Goal: Task Accomplishment & Management: Complete application form

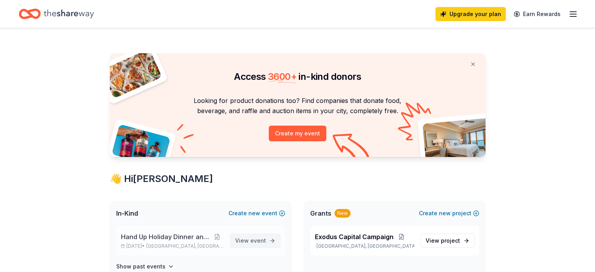
click at [261, 242] on span "event" at bounding box center [258, 240] width 16 height 7
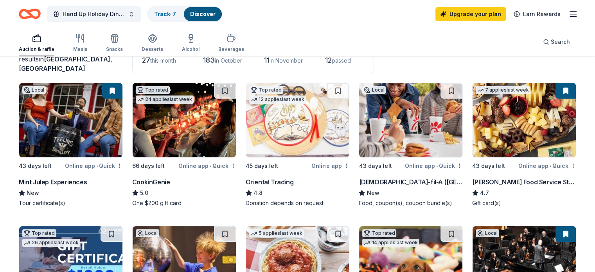
scroll to position [62, 0]
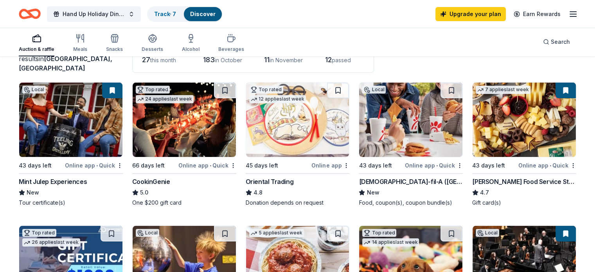
click at [70, 122] on img at bounding box center [70, 120] width 103 height 74
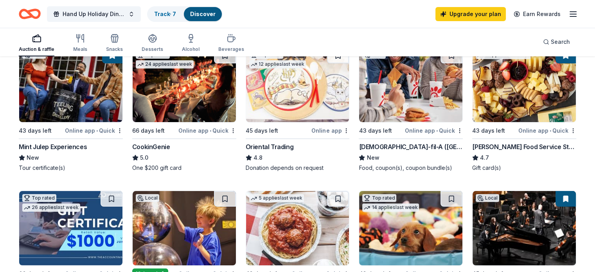
scroll to position [100, 0]
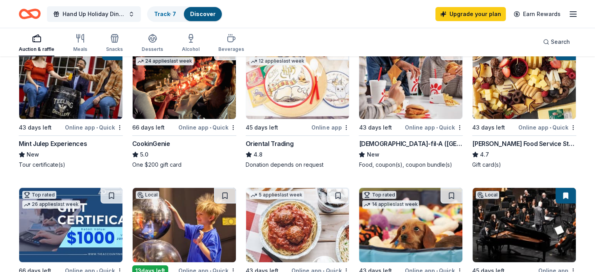
click at [497, 141] on div "[PERSON_NAME] Food Service Store" at bounding box center [524, 143] width 104 height 9
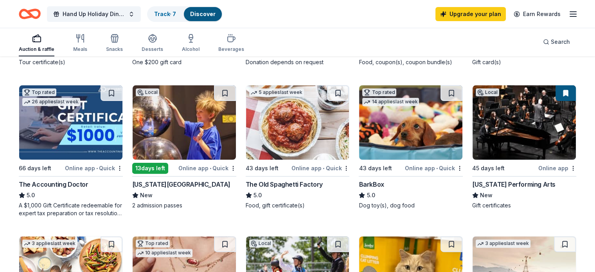
scroll to position [206, 0]
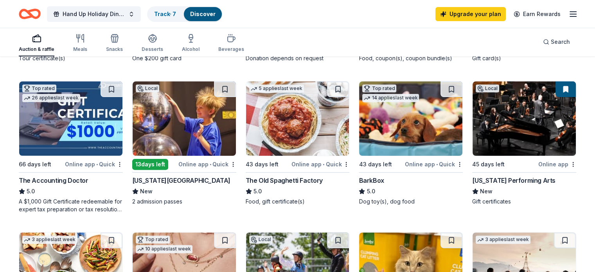
click at [198, 167] on div "Online app • Quick" at bounding box center [207, 164] width 58 height 10
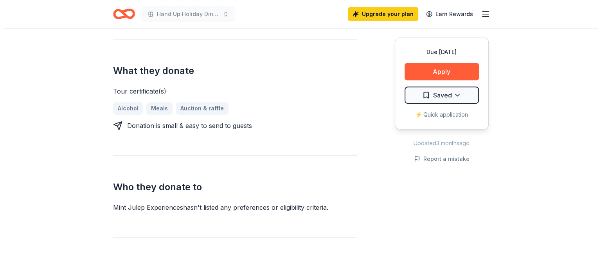
scroll to position [307, 0]
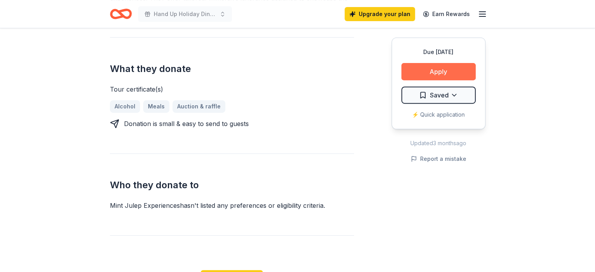
click at [427, 72] on button "Apply" at bounding box center [439, 71] width 74 height 17
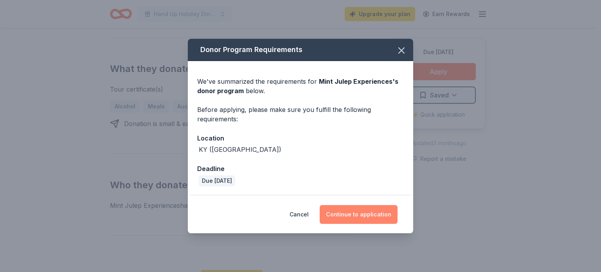
click at [366, 214] on button "Continue to application" at bounding box center [359, 214] width 78 height 19
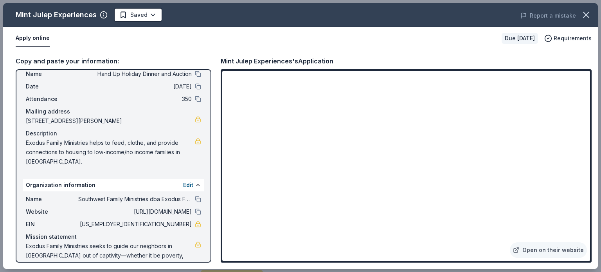
scroll to position [39, 0]
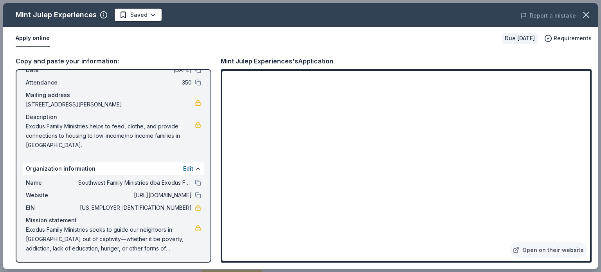
drag, startPoint x: 590, startPoint y: 83, endPoint x: 595, endPoint y: 101, distance: 18.6
click at [595, 101] on div "Copy and paste your information: Event information Edit Name Hand Up Holiday Di…" at bounding box center [300, 159] width 595 height 219
click at [560, 38] on span "Requirements" at bounding box center [573, 38] width 38 height 9
click at [29, 38] on button "Apply online" at bounding box center [33, 38] width 34 height 16
click at [585, 16] on icon "button" at bounding box center [586, 14] width 5 height 5
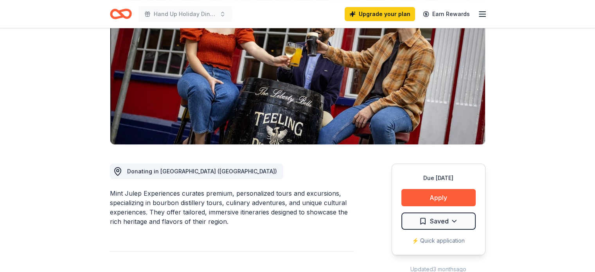
scroll to position [0, 0]
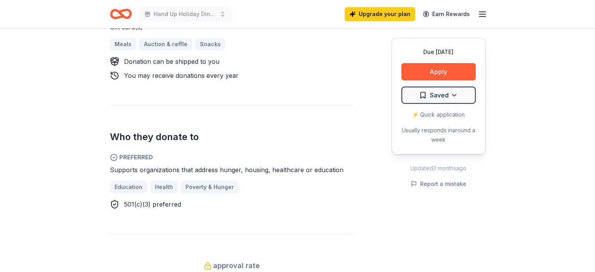
scroll to position [380, 0]
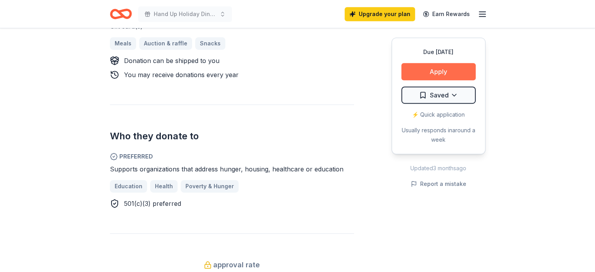
click at [437, 65] on button "Apply" at bounding box center [439, 71] width 74 height 17
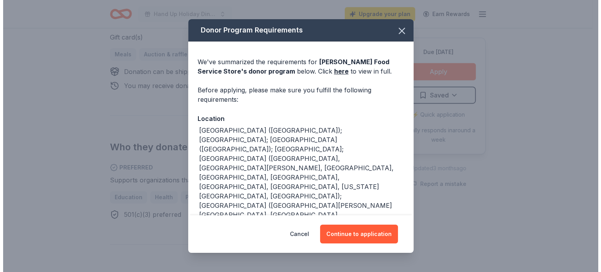
scroll to position [391, 0]
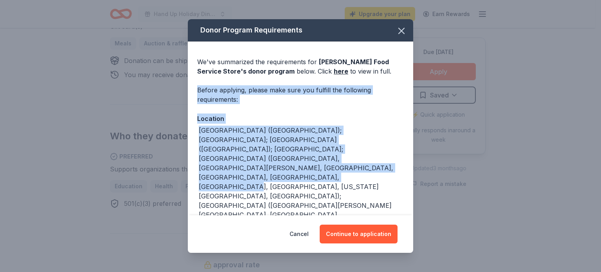
drag, startPoint x: 413, startPoint y: 72, endPoint x: 416, endPoint y: 122, distance: 49.8
click at [427, 161] on div "Donor Program Requirements We've summarized the requirements for Gordon Food Se…" at bounding box center [300, 136] width 601 height 272
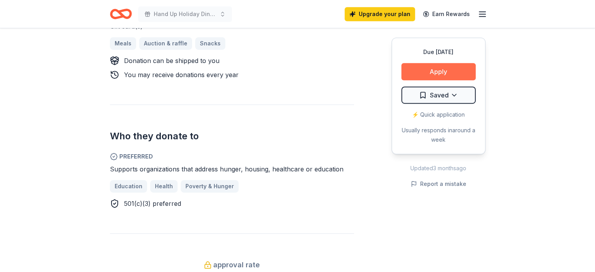
click at [429, 68] on button "Apply" at bounding box center [439, 71] width 74 height 17
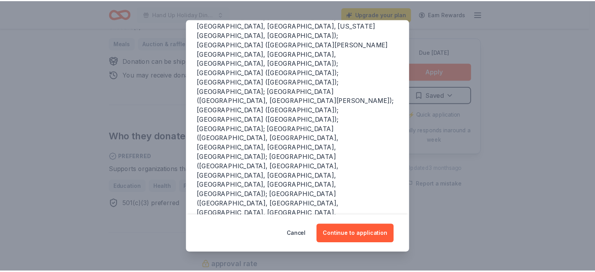
scroll to position [167, 0]
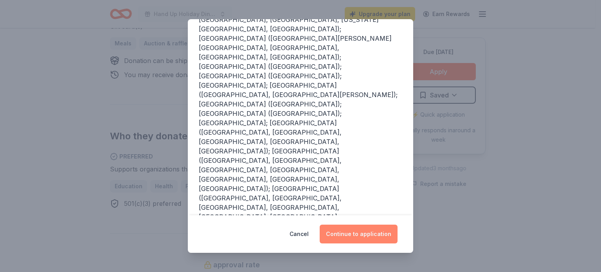
click at [358, 231] on button "Continue to application" at bounding box center [359, 234] width 78 height 19
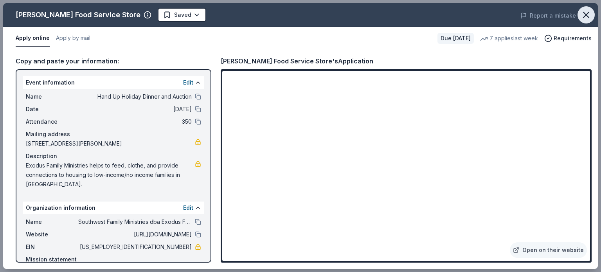
click at [583, 15] on icon "button" at bounding box center [586, 14] width 11 height 11
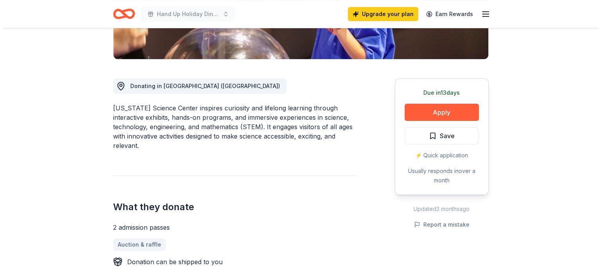
scroll to position [177, 0]
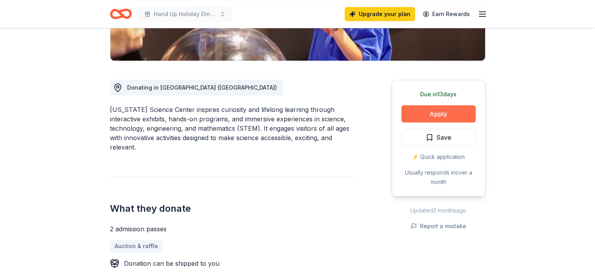
click at [435, 110] on button "Apply" at bounding box center [439, 113] width 74 height 17
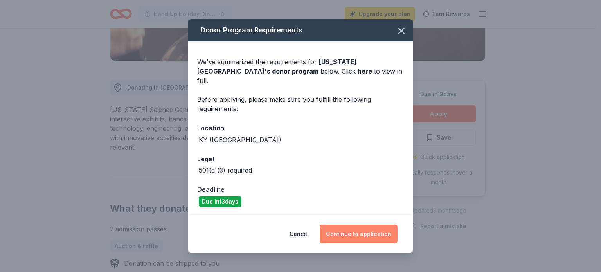
click at [359, 226] on button "Continue to application" at bounding box center [359, 234] width 78 height 19
